Goal: Find specific page/section: Find specific page/section

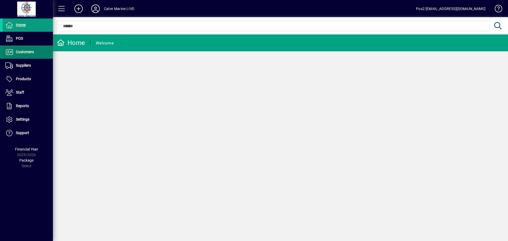
click at [28, 49] on span "Customers" at bounding box center [18, 52] width 31 height 6
